Goal: Transaction & Acquisition: Purchase product/service

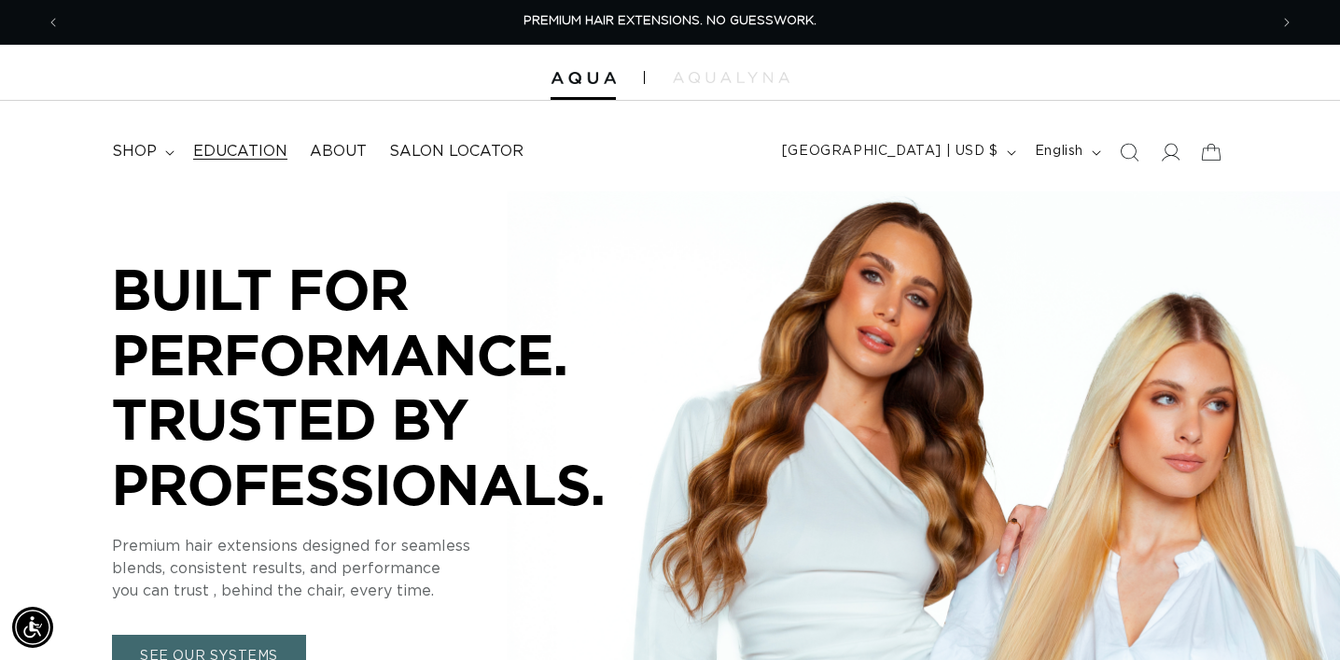
click at [269, 150] on span "Education" at bounding box center [240, 152] width 94 height 20
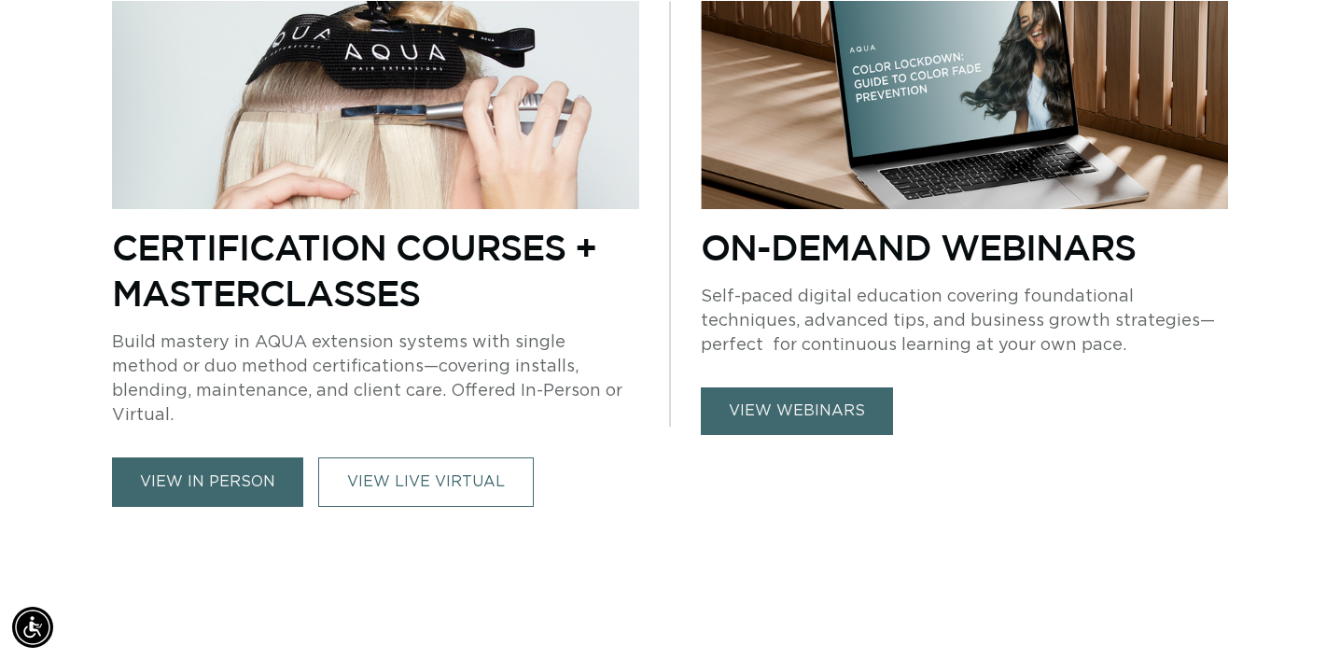
scroll to position [915, 0]
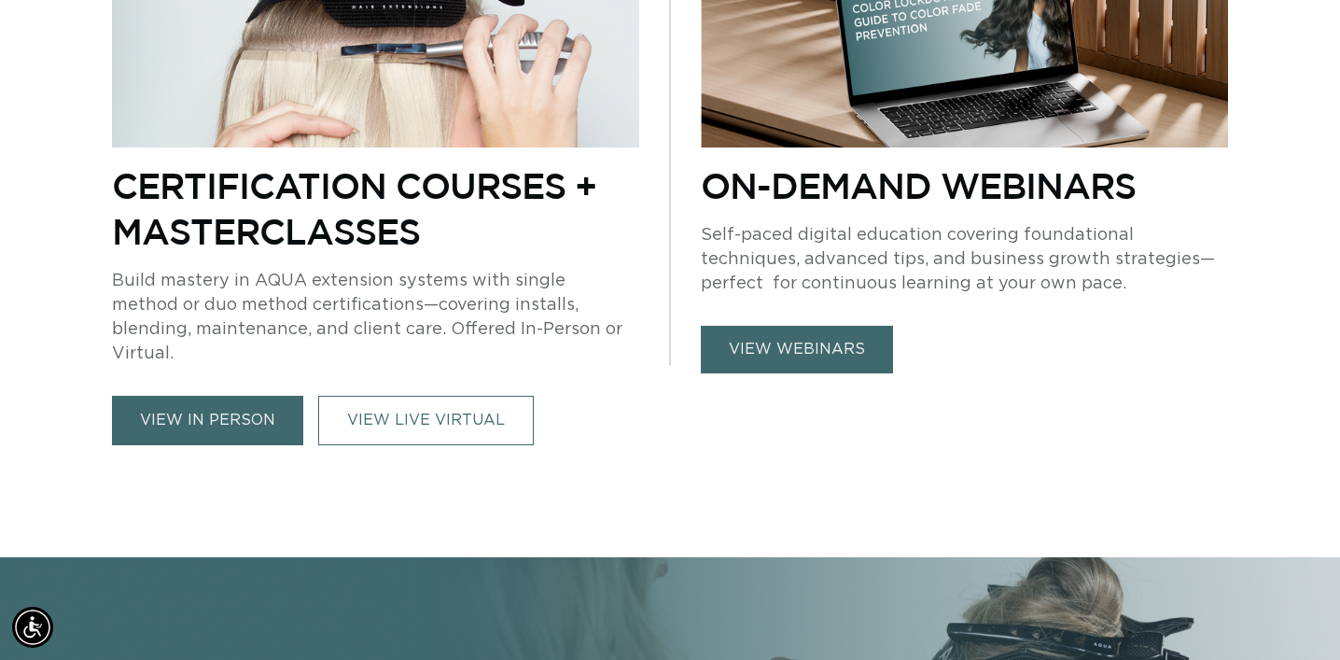
click at [219, 414] on link "view in person" at bounding box center [207, 420] width 191 height 49
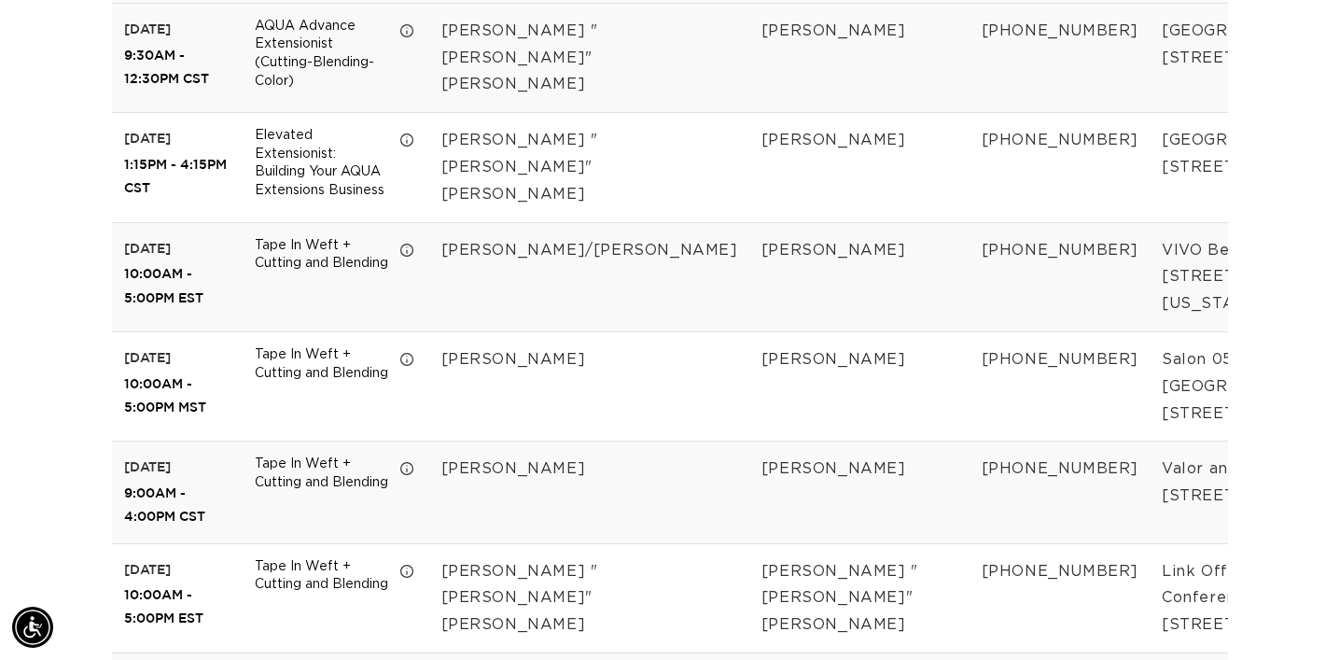
scroll to position [0, 2416]
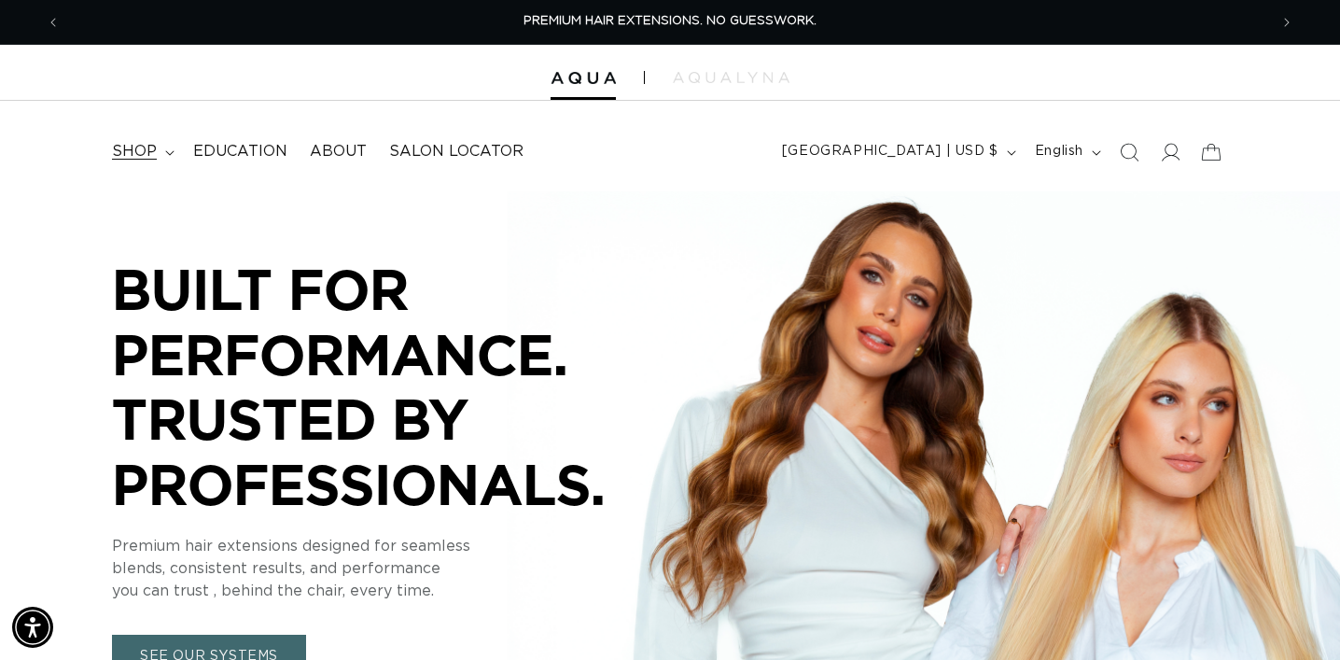
click at [133, 147] on span "shop" at bounding box center [134, 152] width 45 height 20
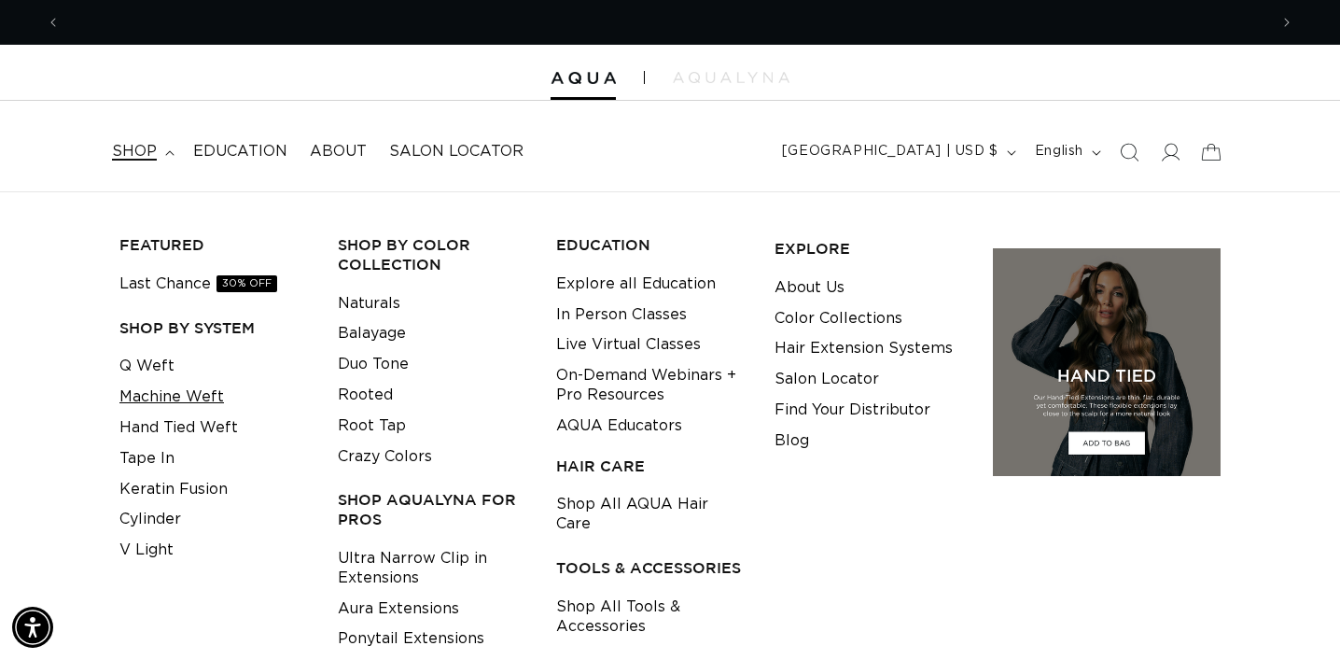
scroll to position [0, 2416]
click at [154, 365] on link "Q Weft" at bounding box center [146, 366] width 55 height 31
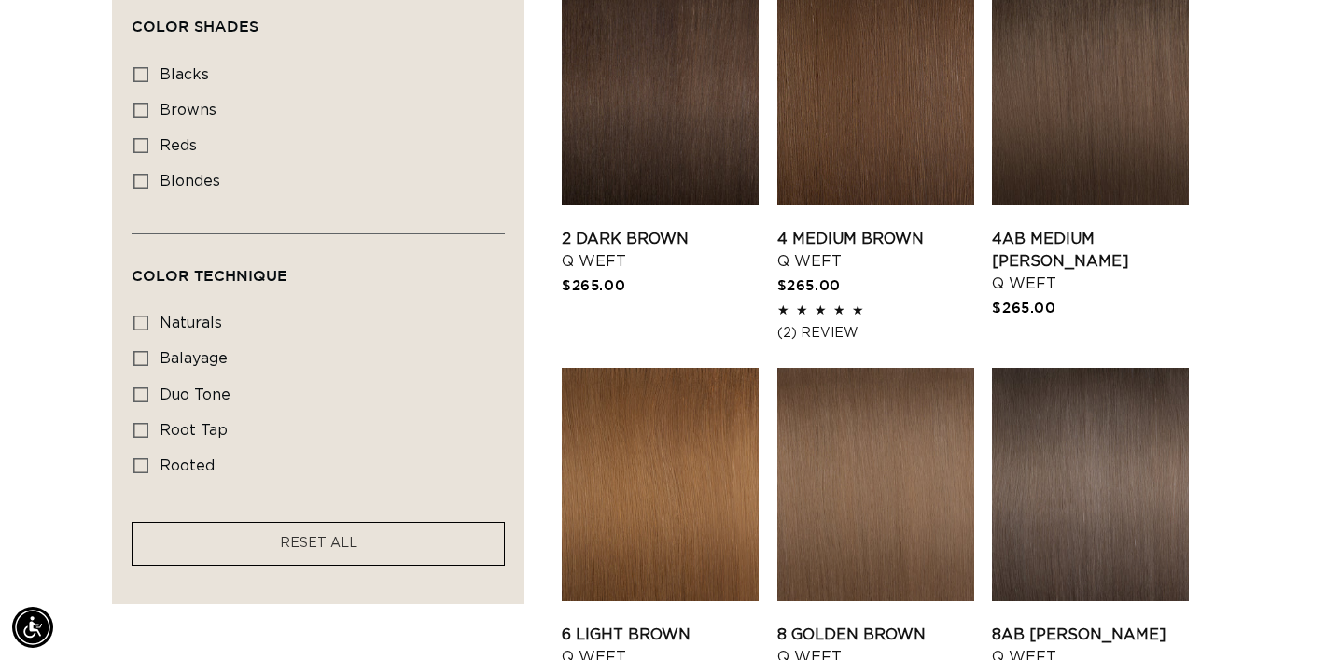
scroll to position [1096, 0]
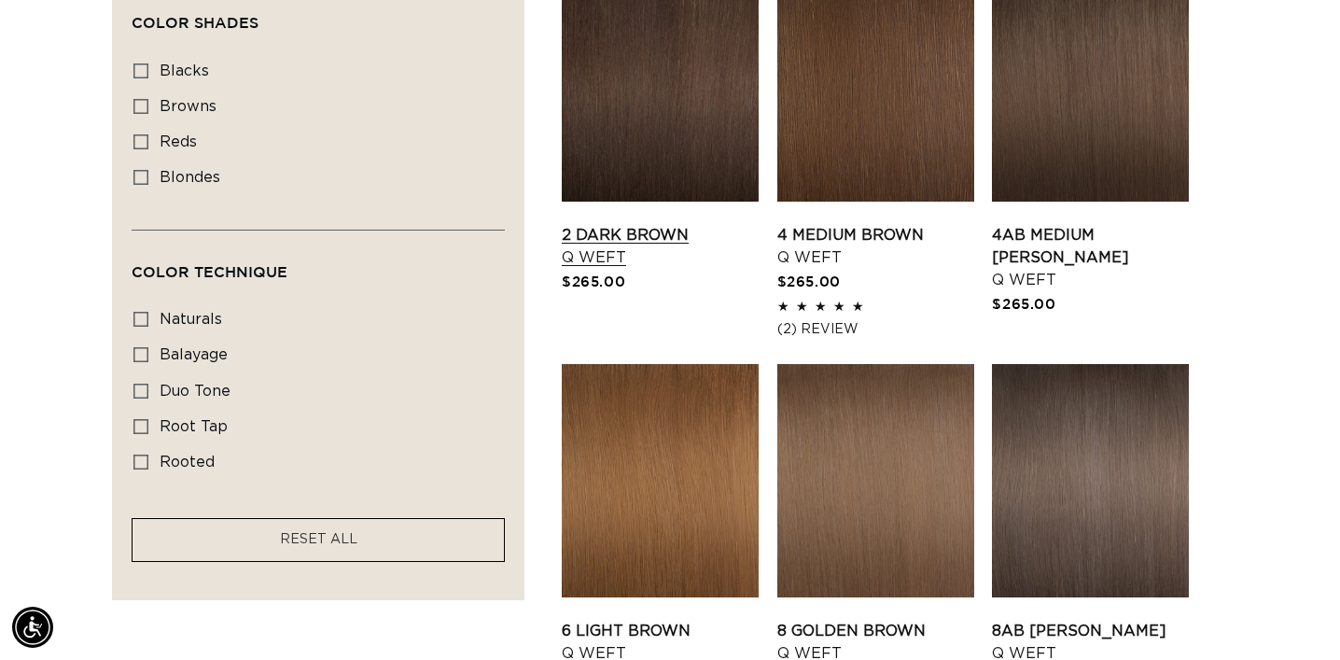
click at [678, 224] on link "2 Dark Brown Q Weft" at bounding box center [660, 246] width 197 height 45
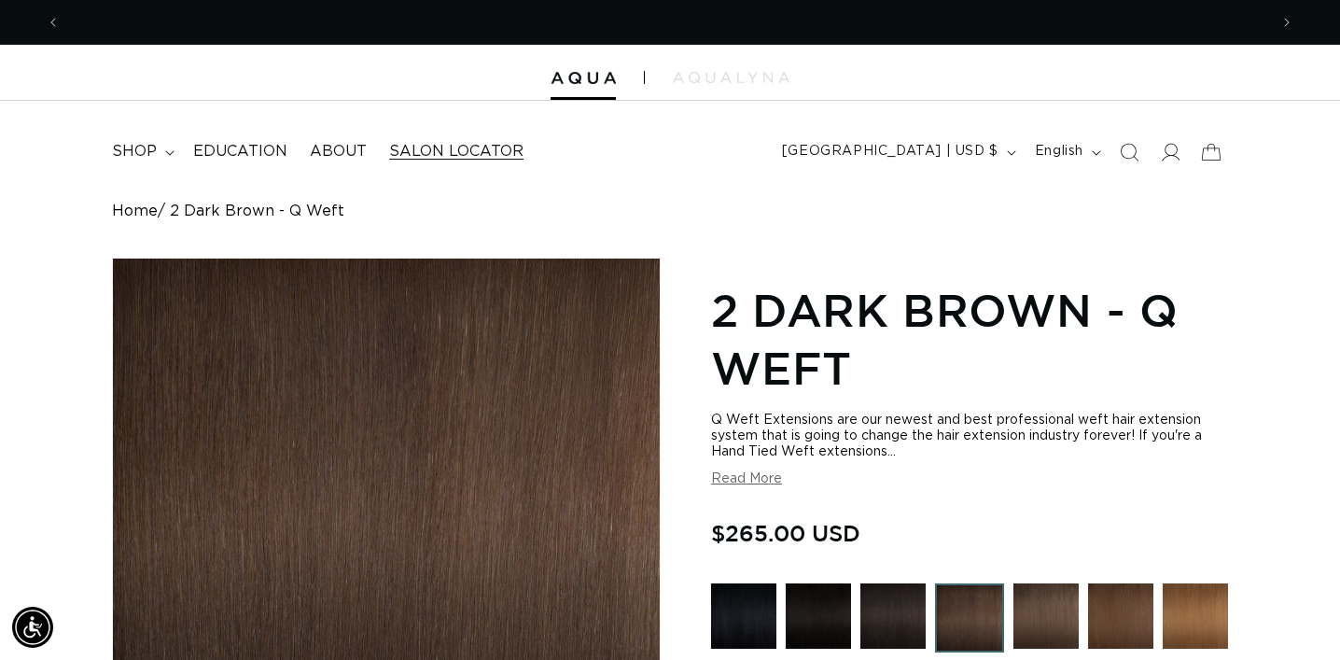
scroll to position [0, 2416]
click at [128, 152] on span "shop" at bounding box center [134, 152] width 45 height 20
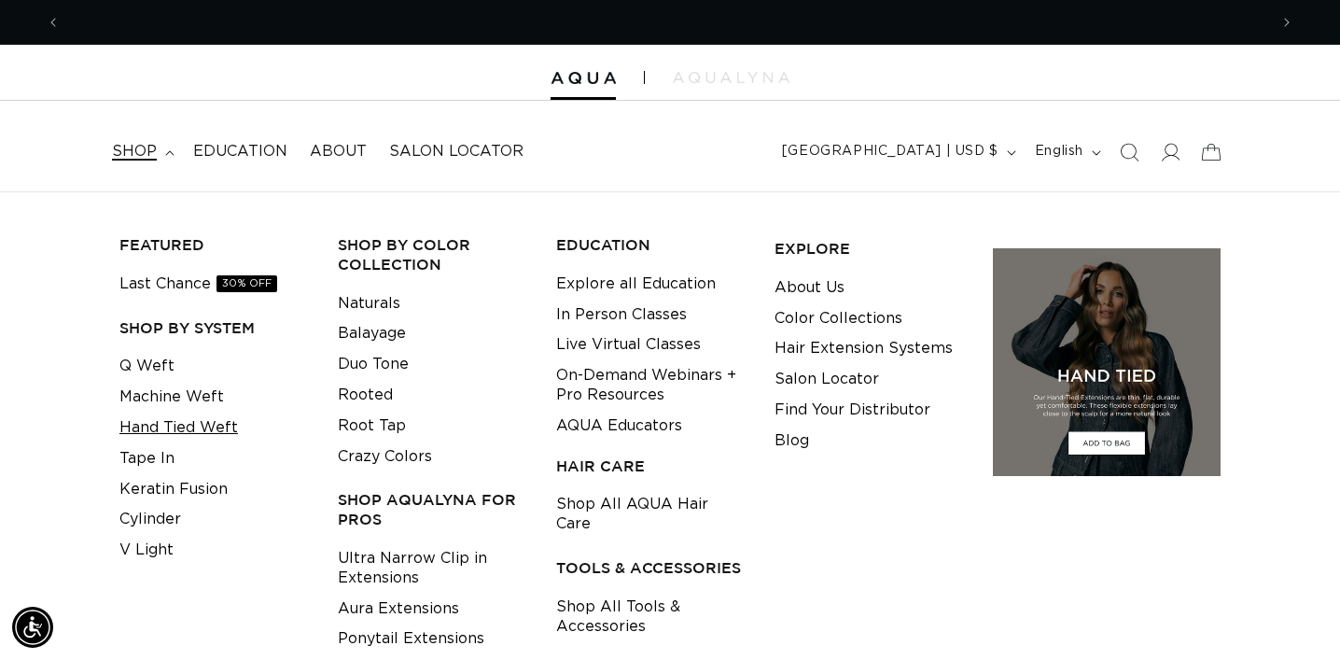
scroll to position [0, 0]
click at [206, 400] on link "Machine Weft" at bounding box center [171, 397] width 105 height 31
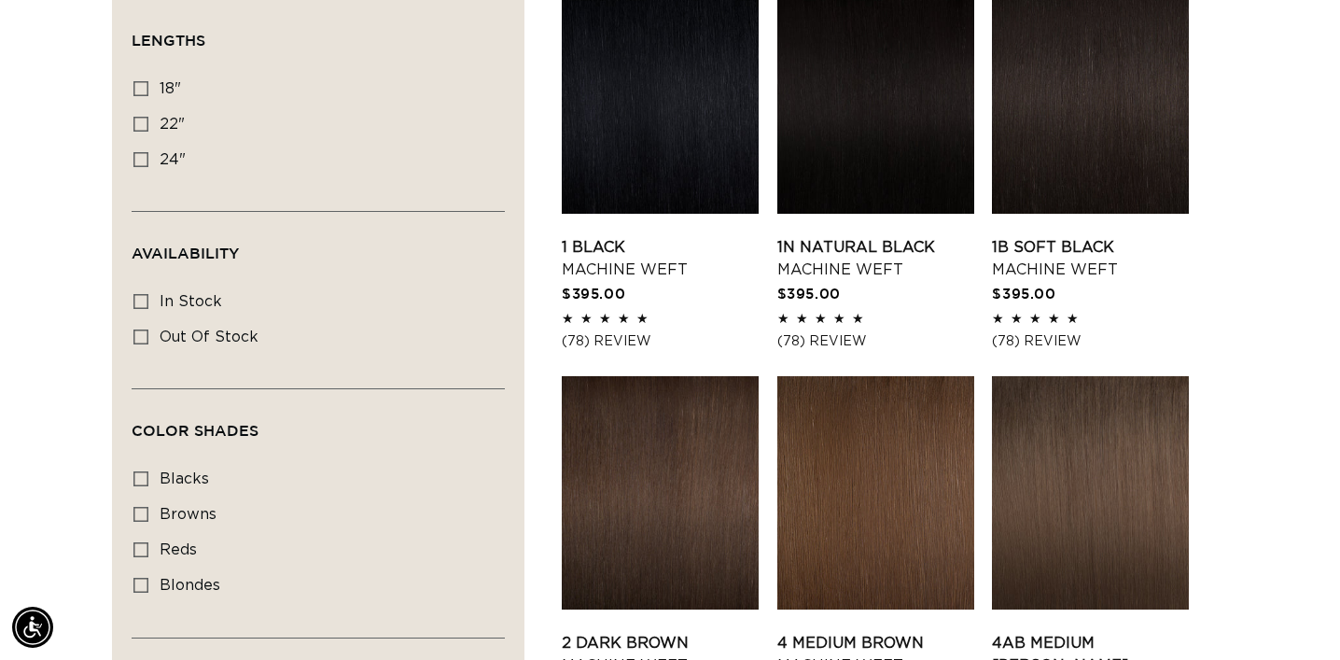
scroll to position [690, 0]
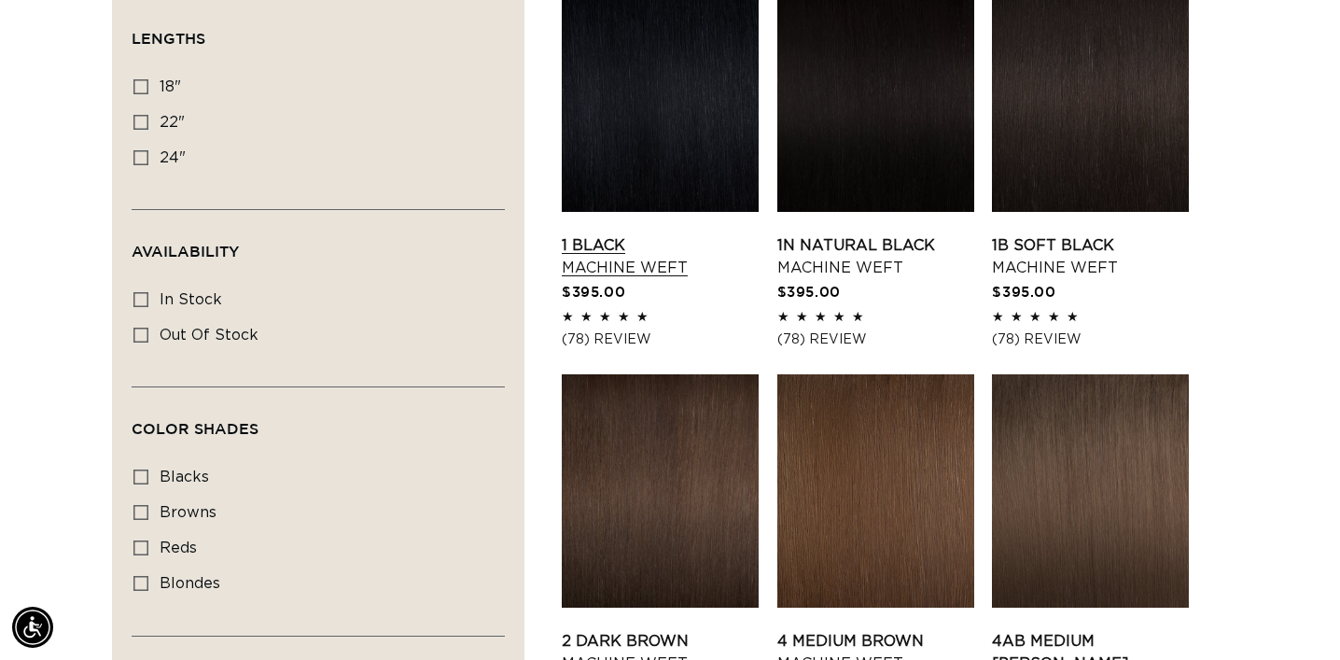
click at [632, 234] on link "1 Black Machine Weft" at bounding box center [660, 256] width 197 height 45
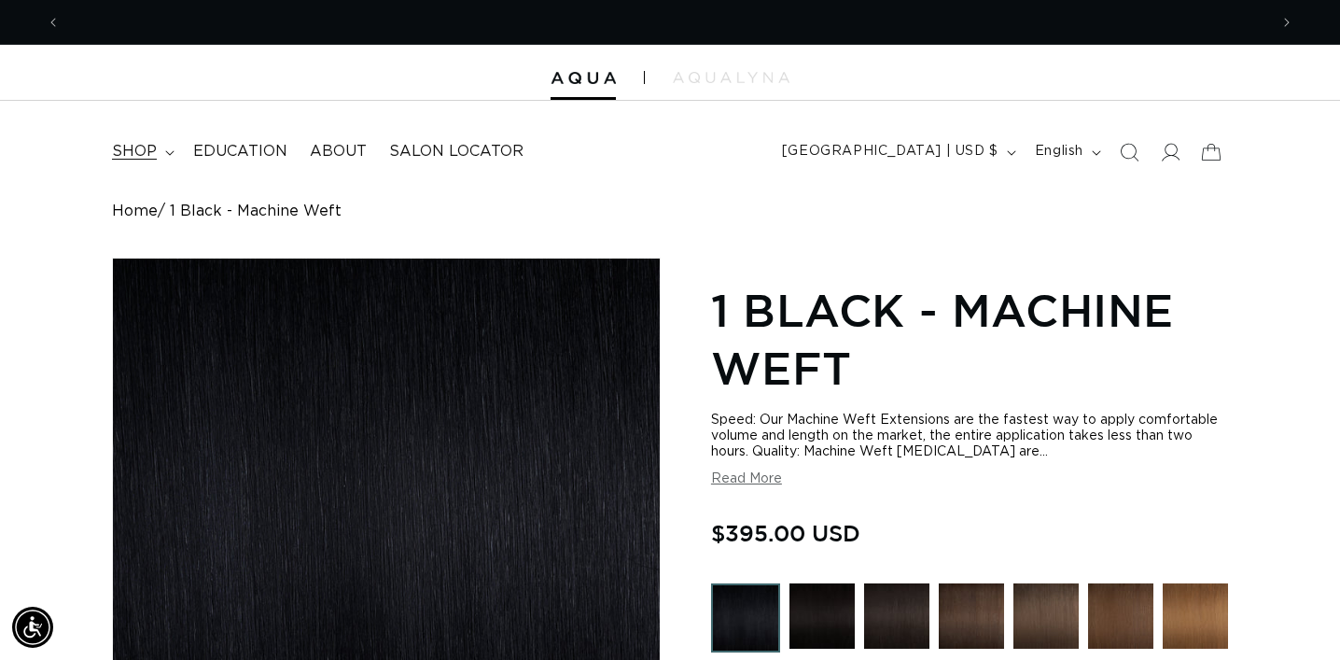
scroll to position [0, 1208]
click at [132, 155] on span "shop" at bounding box center [134, 152] width 45 height 20
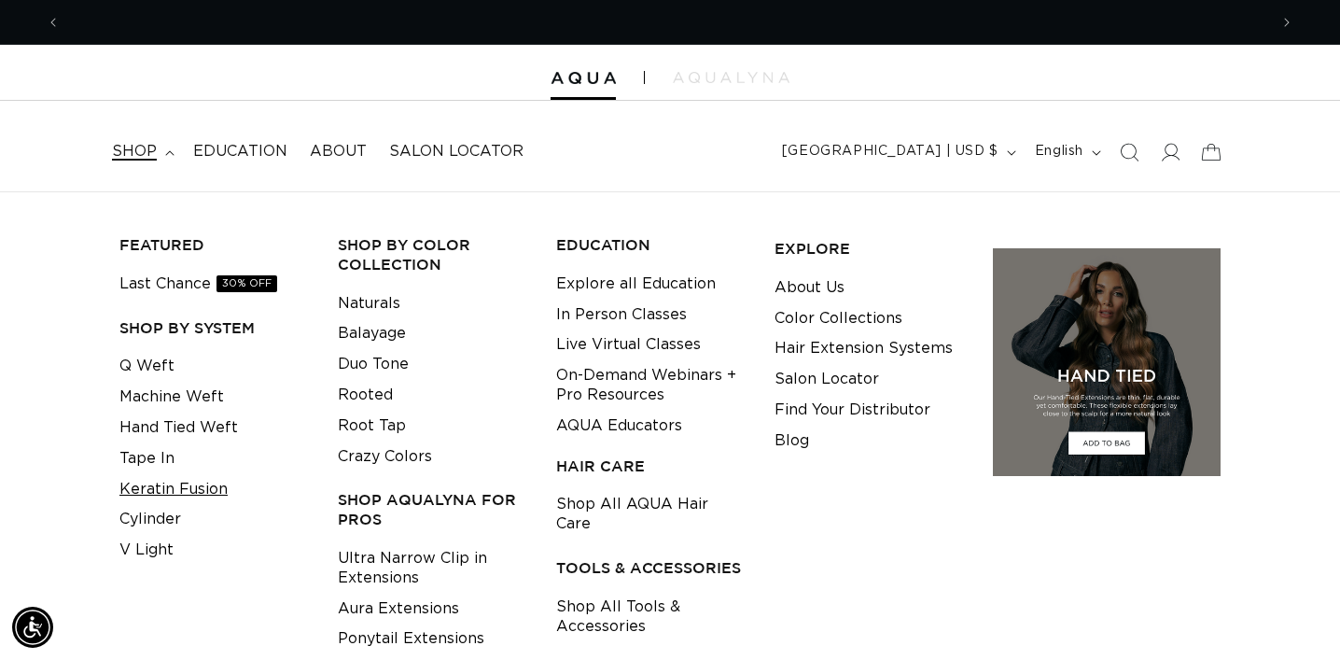
click at [176, 488] on link "Keratin Fusion" at bounding box center [173, 489] width 108 height 31
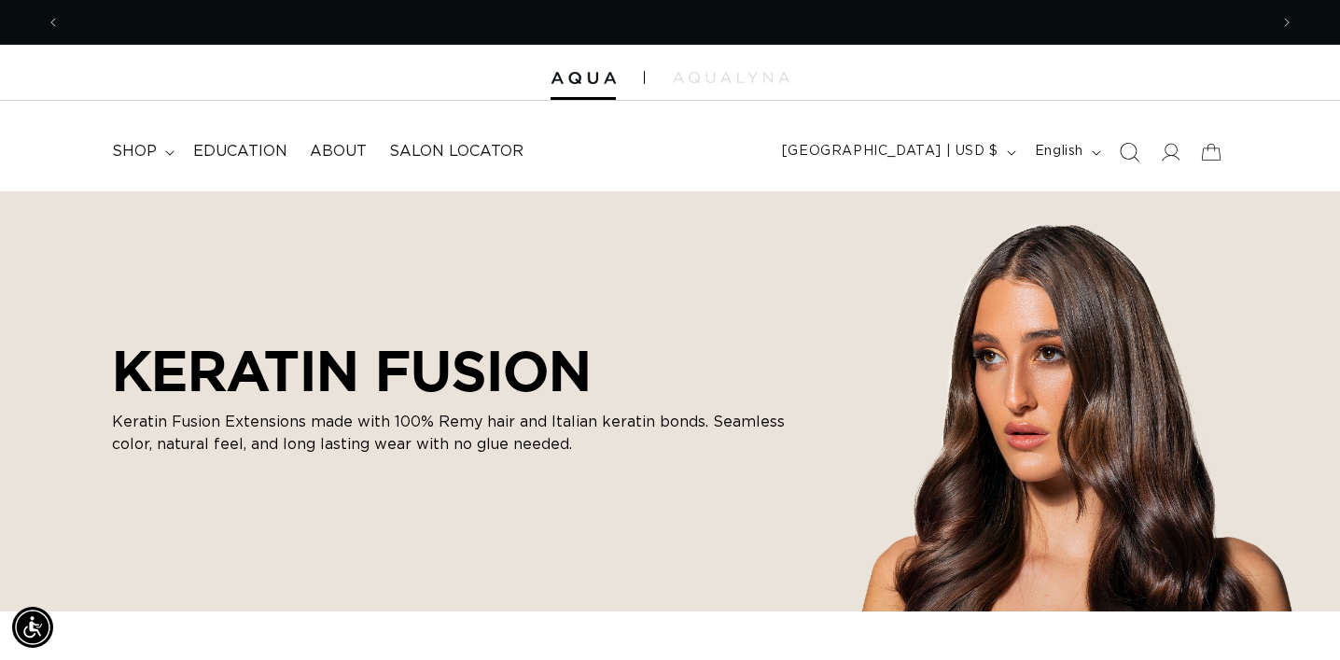
scroll to position [0, 1208]
click at [1128, 149] on icon "Search" at bounding box center [1129, 152] width 20 height 20
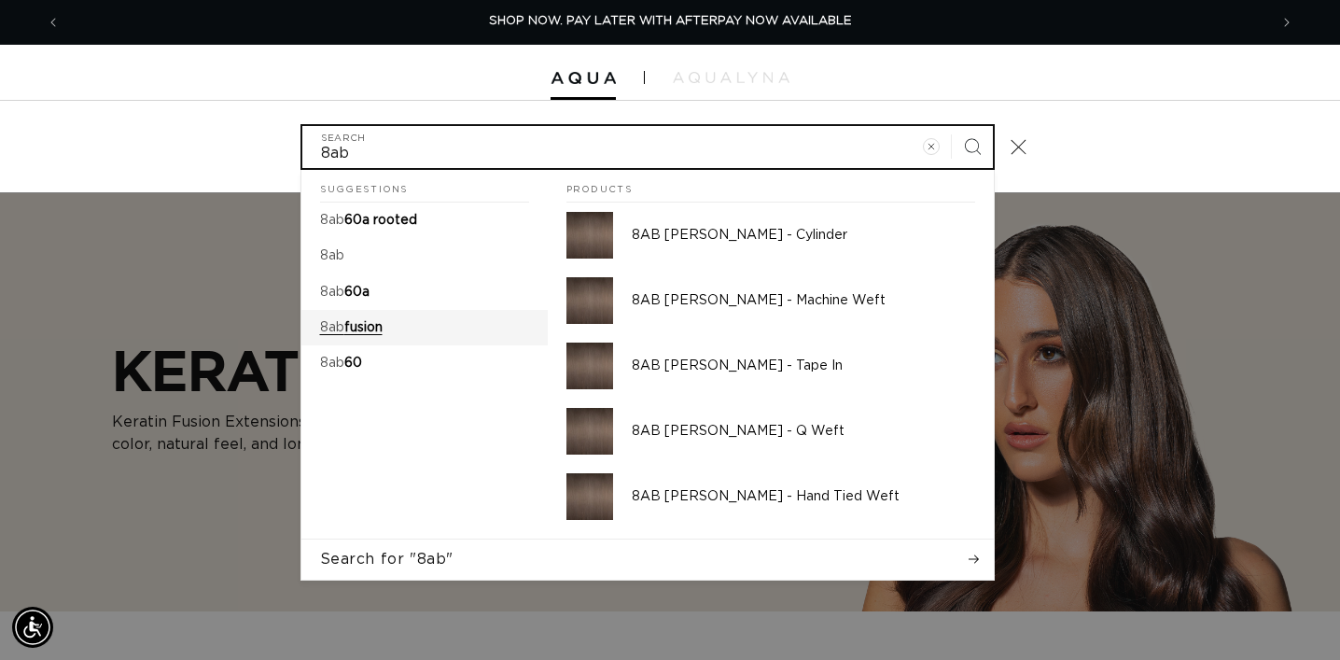
type input "8ab"
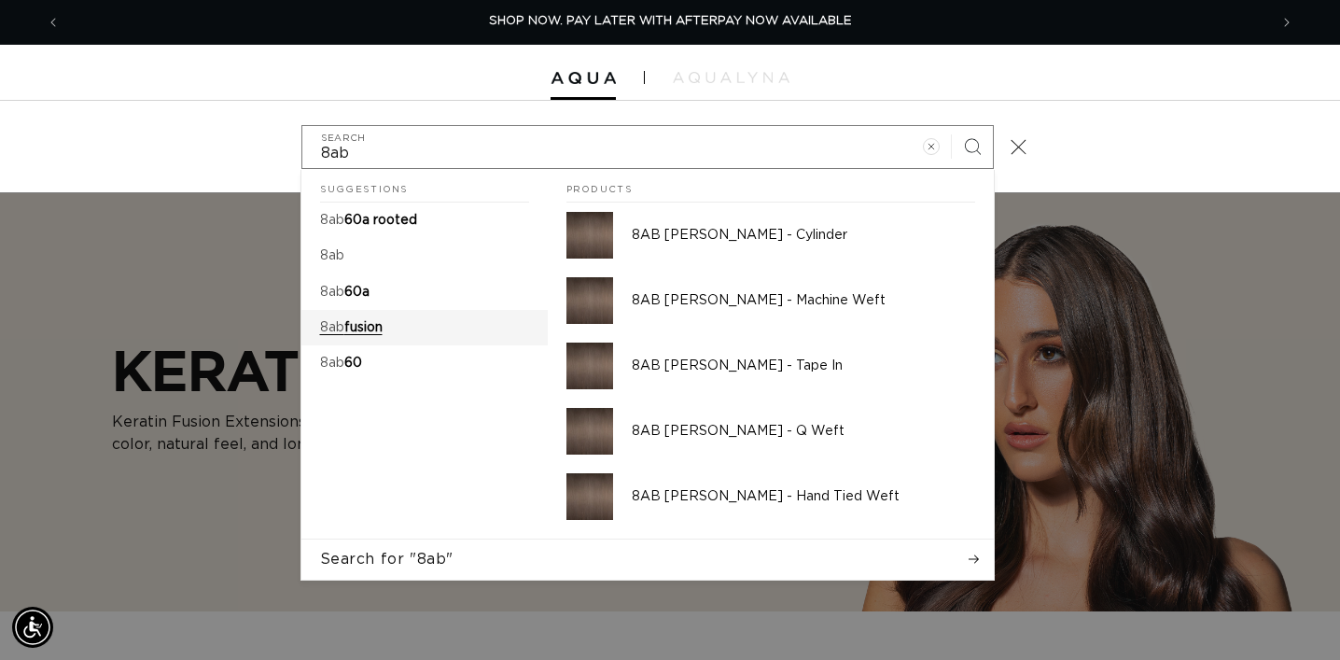
click at [390, 330] on link "8ab fusion" at bounding box center [425, 327] width 246 height 35
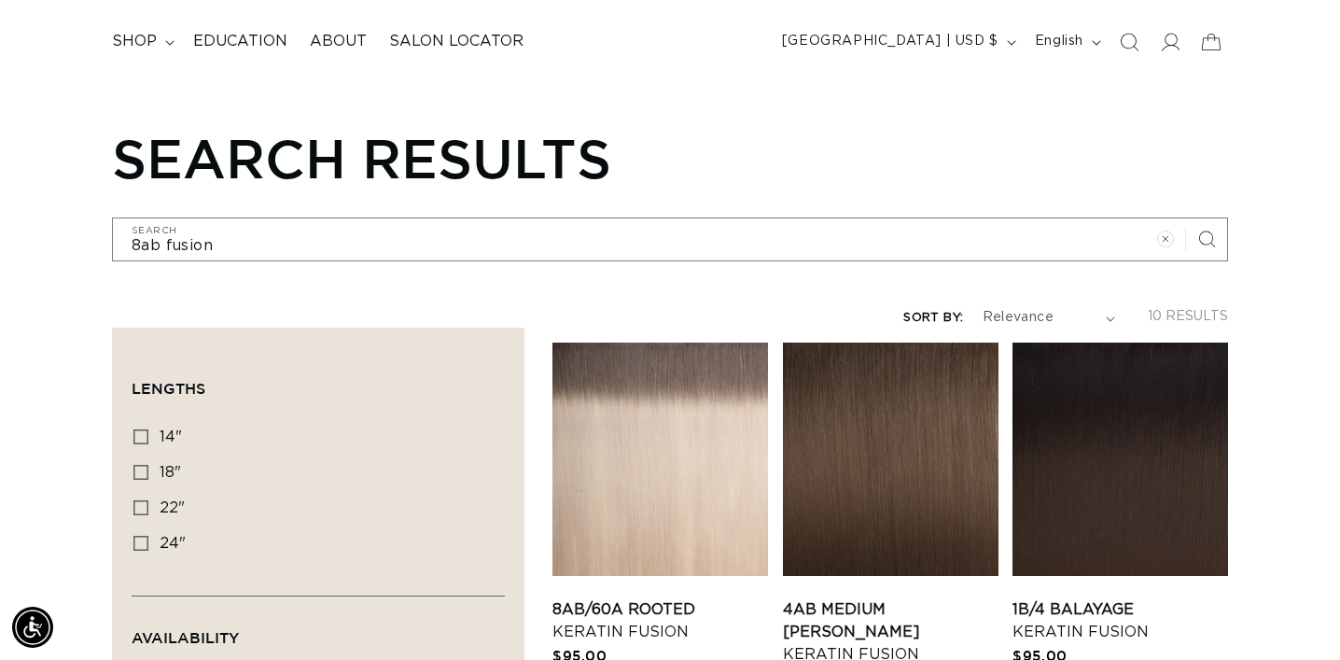
scroll to position [156, 0]
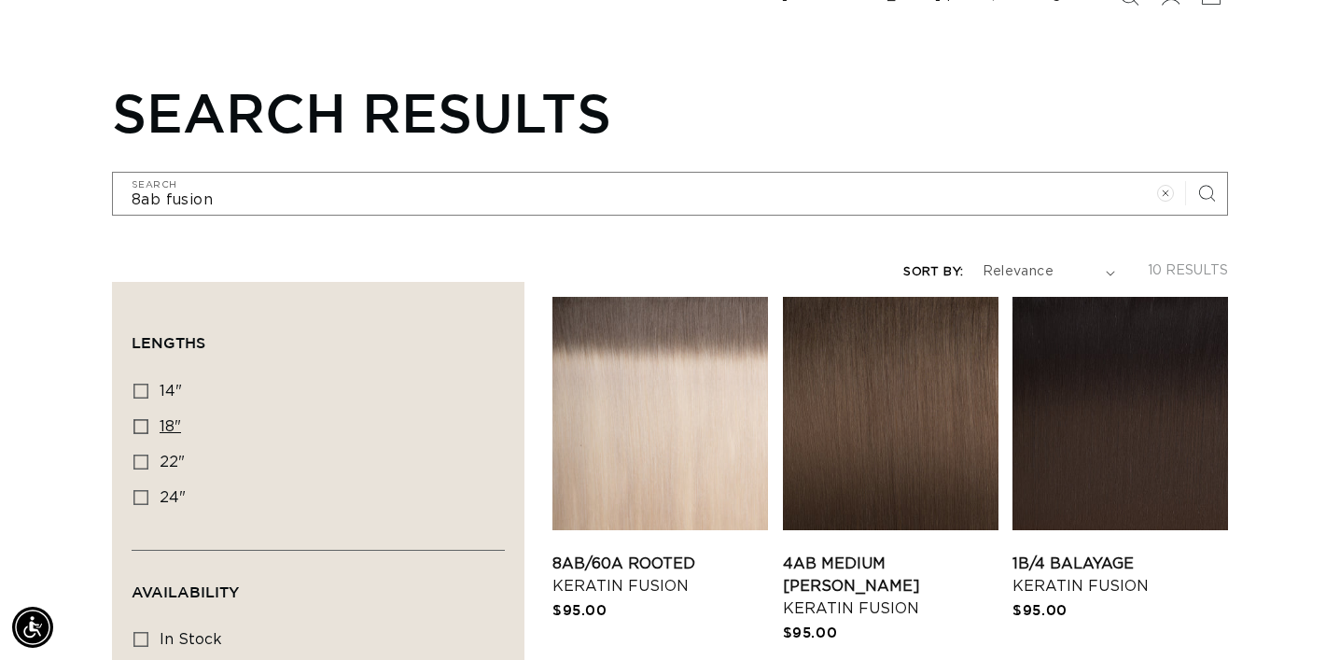
click at [138, 428] on icon at bounding box center [140, 426] width 15 height 15
click at [138, 428] on input "18" 18" (9 products)" at bounding box center [140, 426] width 15 height 15
checkbox input "true"
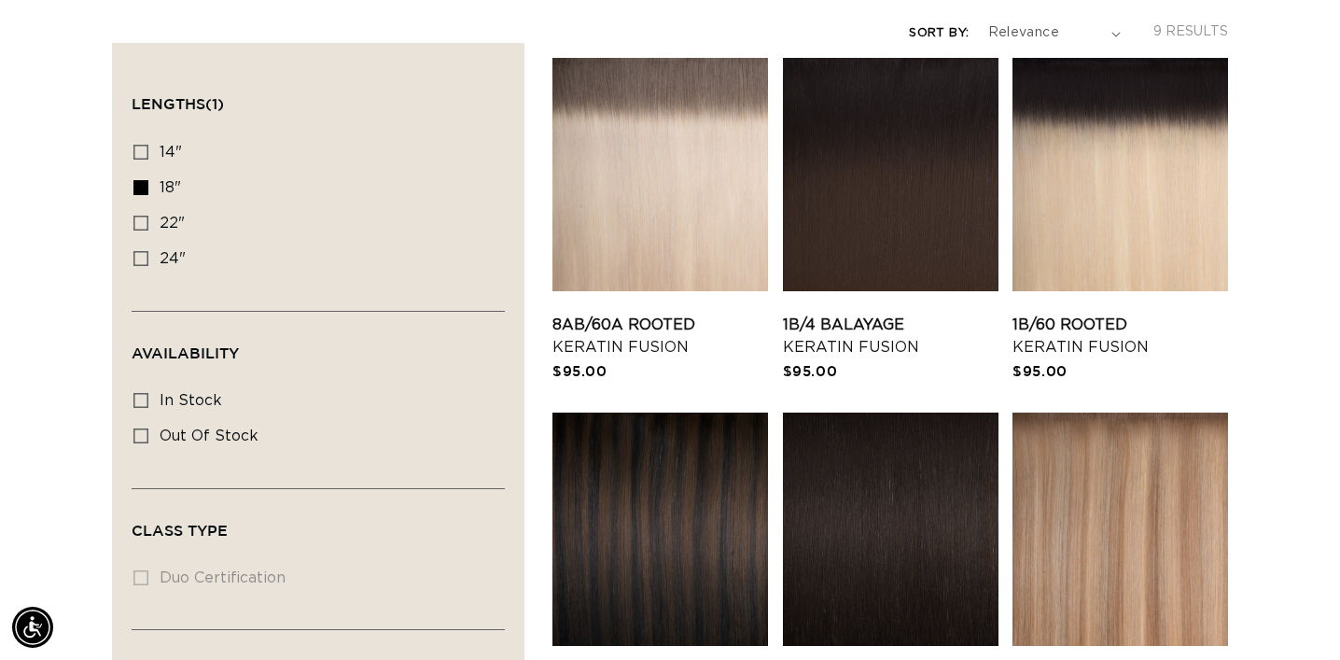
scroll to position [0, 1208]
